Goal: Task Accomplishment & Management: Use online tool/utility

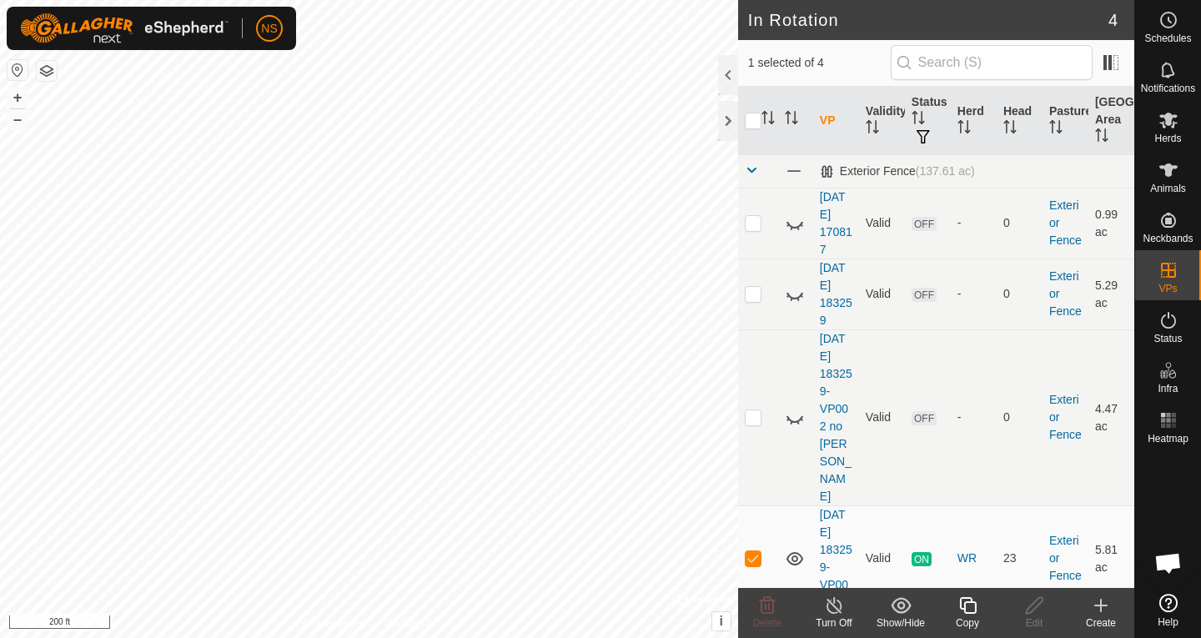
scroll to position [1012, 0]
click at [1158, 174] on icon at bounding box center [1168, 170] width 20 height 20
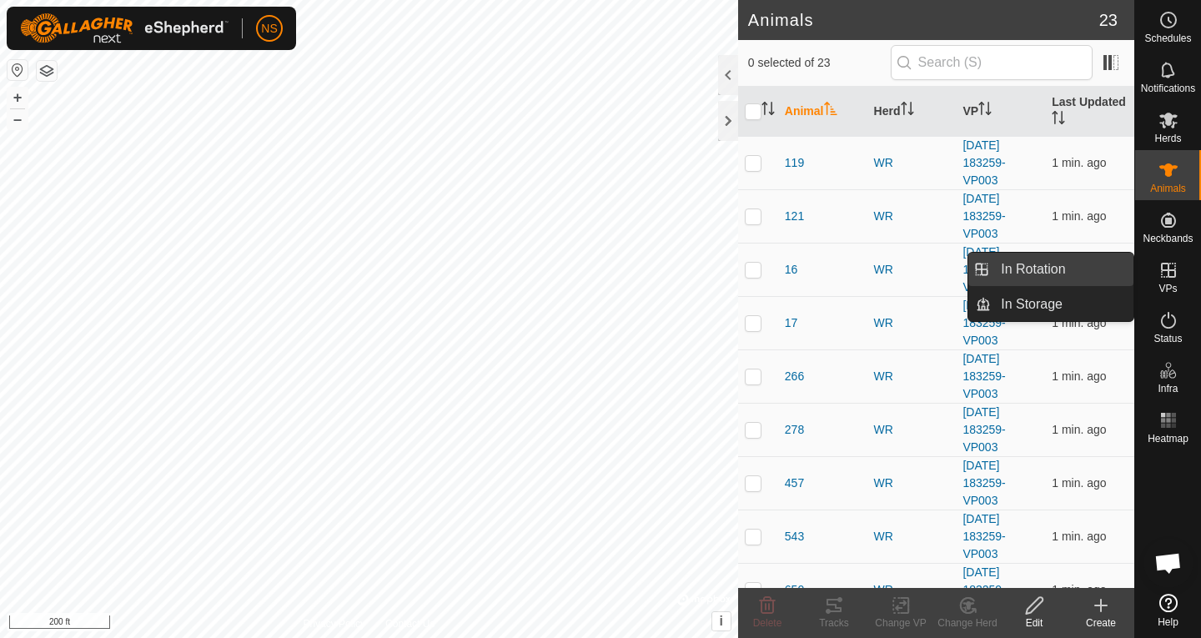
click at [1063, 269] on link "In Rotation" at bounding box center [1062, 269] width 143 height 33
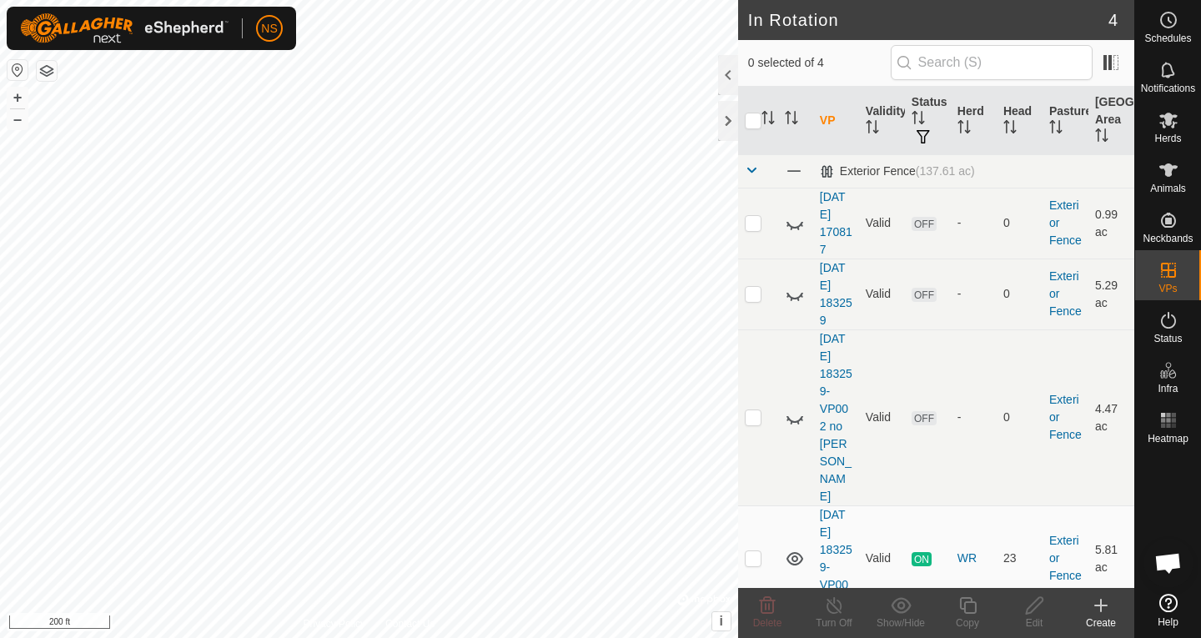
click at [1104, 605] on icon at bounding box center [1101, 605] width 12 height 0
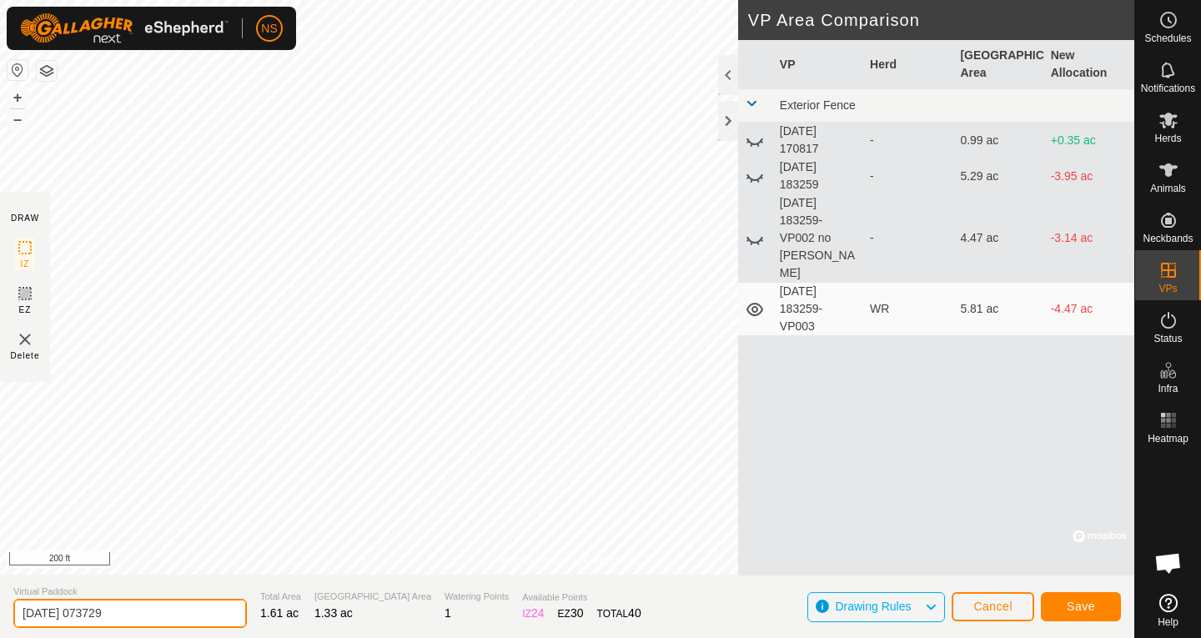
click at [193, 611] on input "[DATE] 073729" at bounding box center [130, 613] width 234 height 29
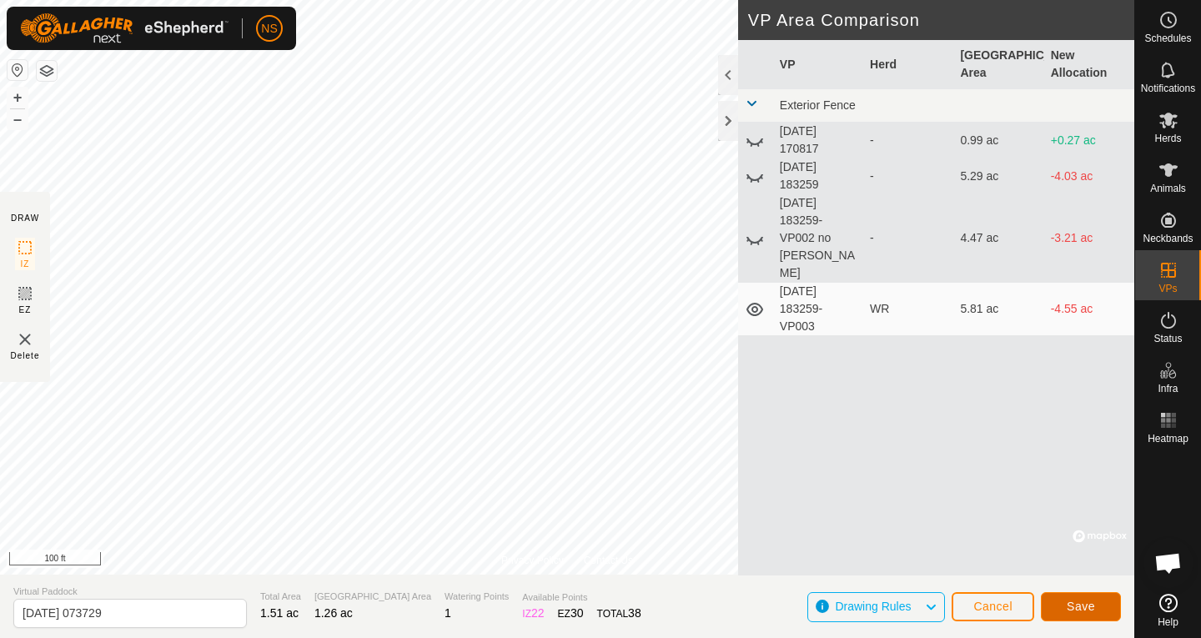
click at [1072, 610] on span "Save" at bounding box center [1081, 606] width 28 height 13
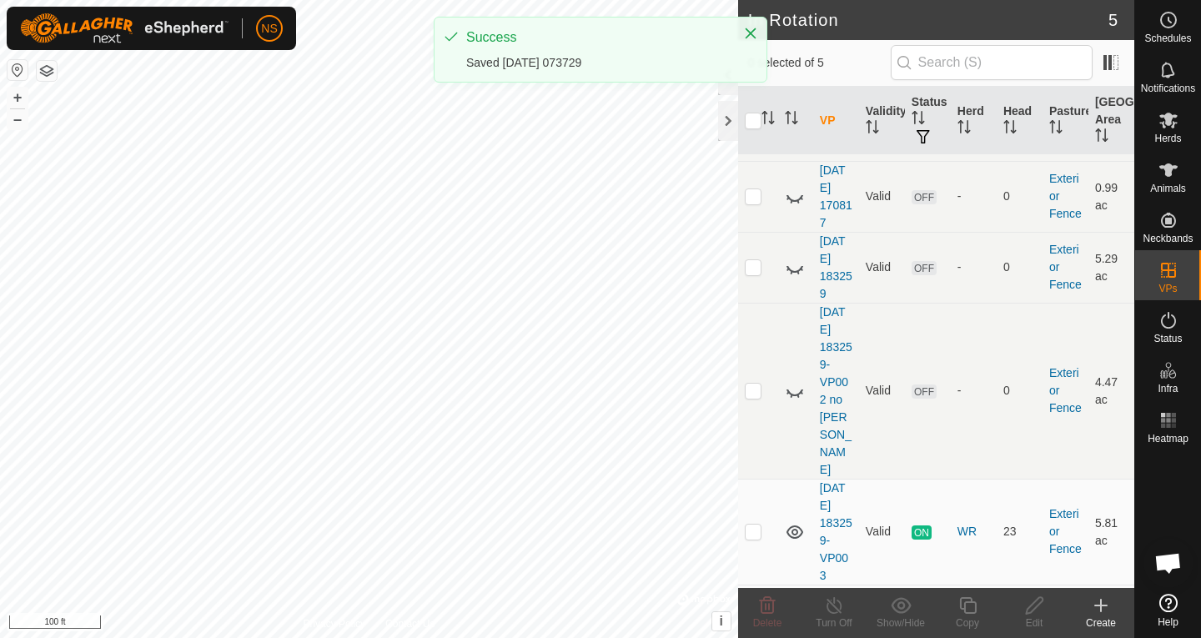
scroll to position [43, 0]
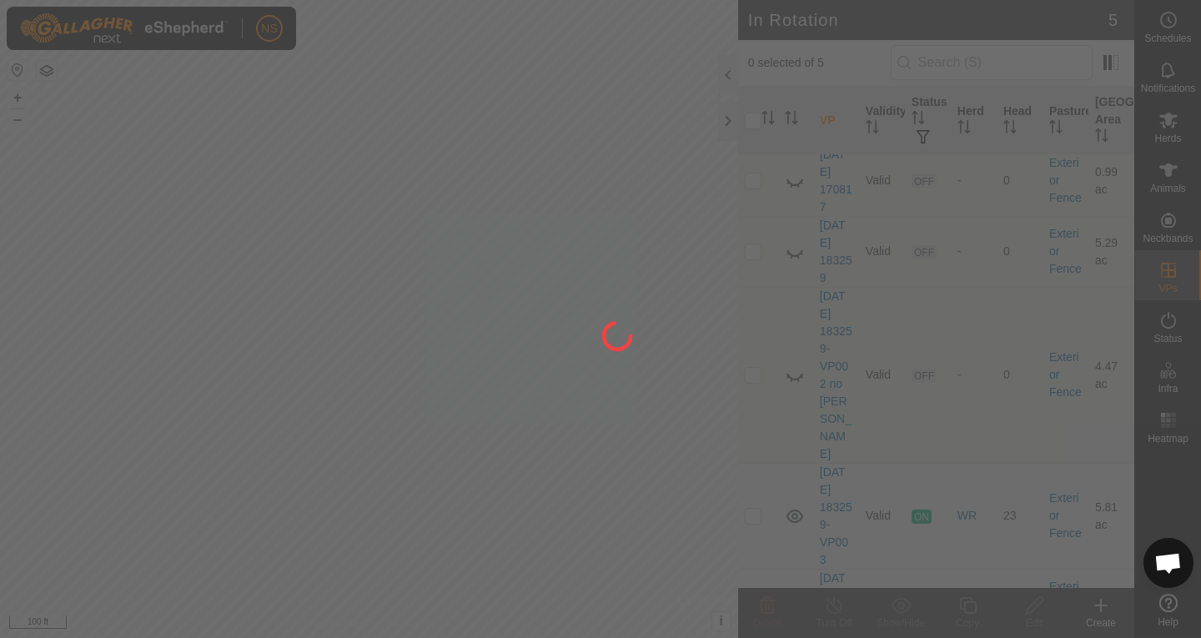
click at [567, 325] on div "NS Schedules Notifications Herds Animals Neckbands VPs Status Infra Heatmap Hel…" at bounding box center [600, 319] width 1201 height 638
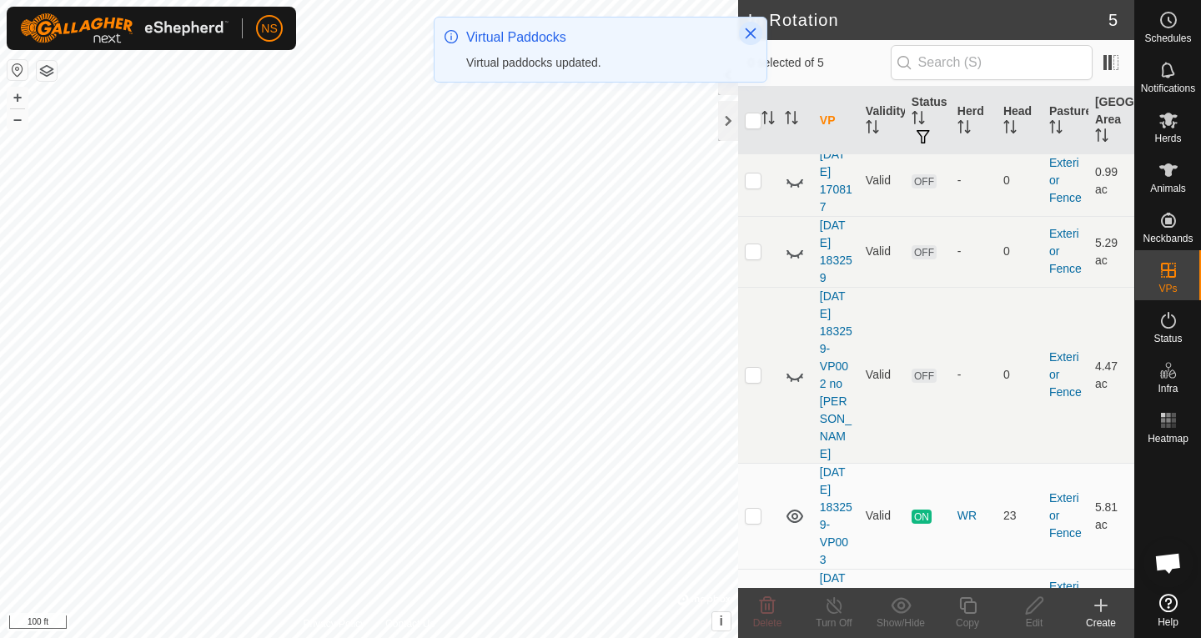
click at [751, 33] on icon "Close" at bounding box center [751, 33] width 11 height 11
